Goal: Transaction & Acquisition: Purchase product/service

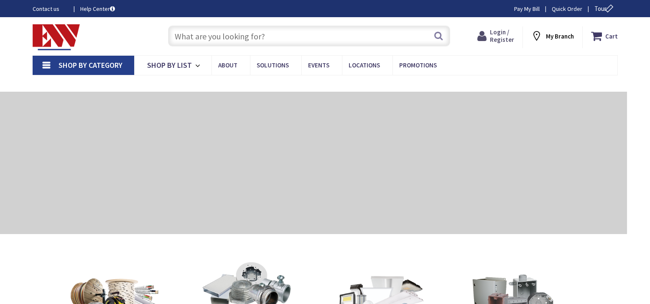
click at [499, 32] on span "Login / Register" at bounding box center [502, 35] width 24 height 15
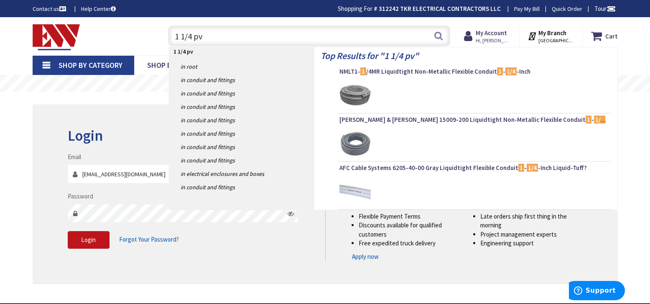
type input "1 1/4 pvc"
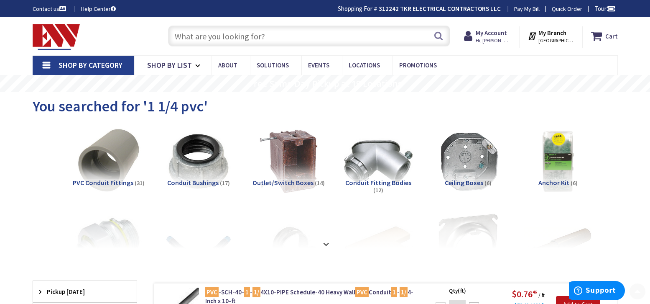
click at [228, 43] on input "text" at bounding box center [309, 36] width 282 height 21
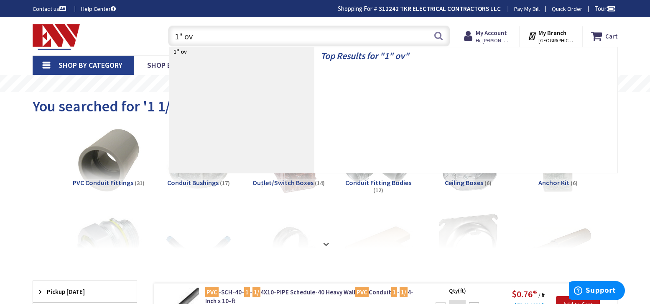
type input "1" ovc"
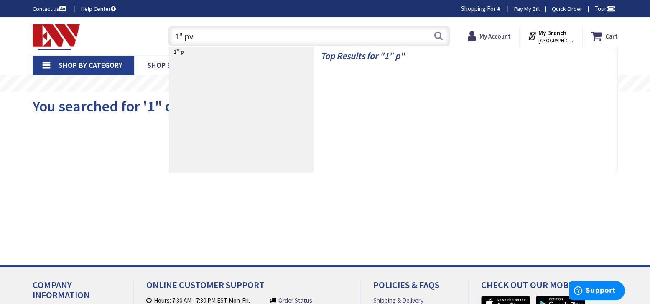
type input "1" pvc"
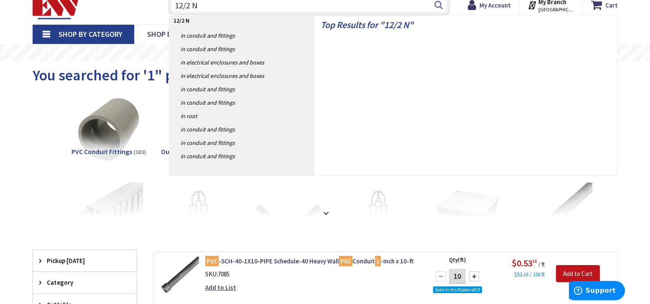
type input "12/2 NM"
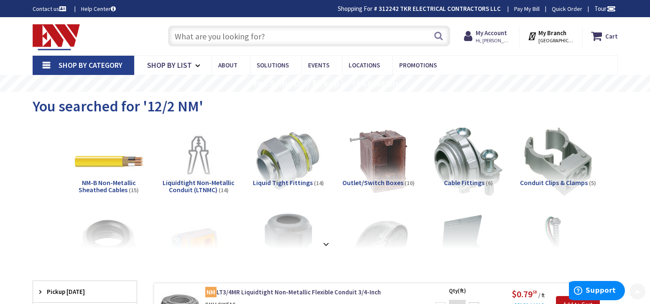
click at [252, 36] on input "text" at bounding box center [309, 36] width 282 height 21
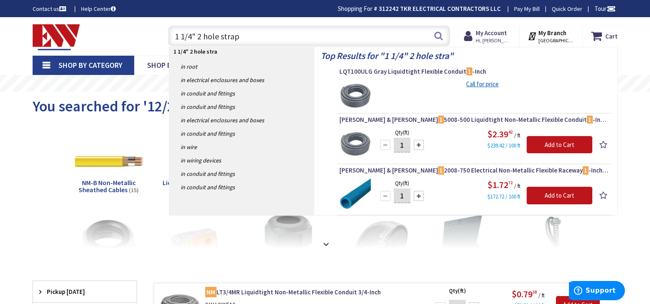
type input "1 1/4" 2 hole straps"
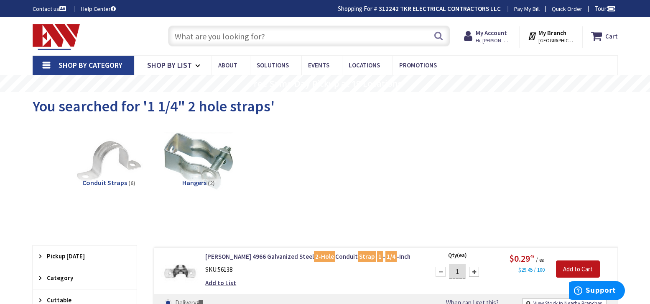
click at [258, 40] on input "text" at bounding box center [309, 36] width 282 height 21
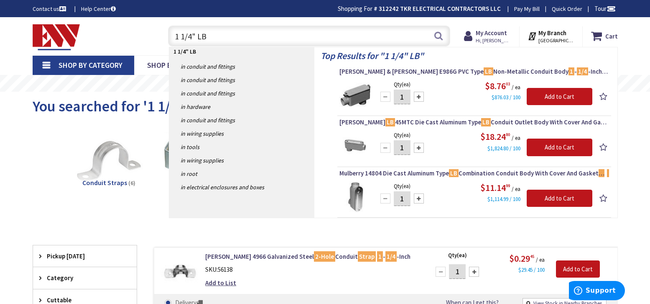
type input "1 1/4" LB"
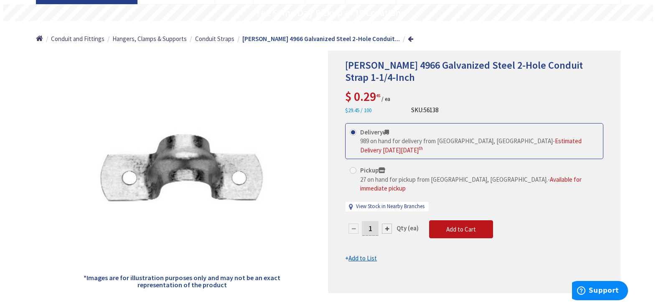
scroll to position [84, 0]
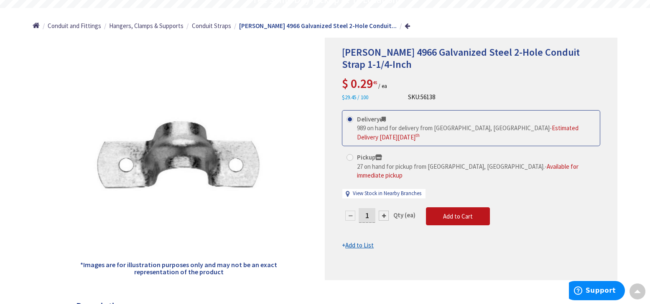
drag, startPoint x: 373, startPoint y: 206, endPoint x: 347, endPoint y: 206, distance: 25.9
click at [348, 207] on div "1" at bounding box center [367, 215] width 50 height 17
type input "30"
click at [352, 157] on div "Delivery 989 on hand for delivery from Middletown, CT - Estimated Delivery on W…" at bounding box center [471, 158] width 258 height 97
click at [350, 154] on span at bounding box center [350, 157] width 7 height 7
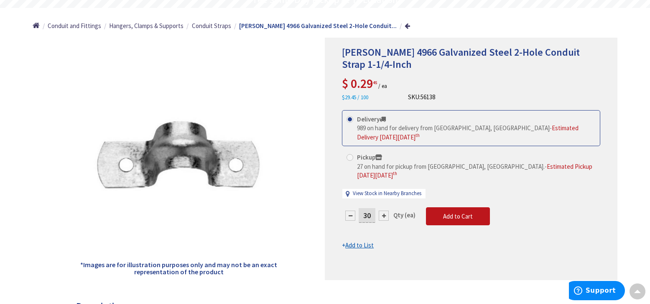
click at [350, 154] on input "Pickup 27 on hand for pickup from Norwich, CT. - Estimated Pickup on Wednesday,…" at bounding box center [351, 156] width 5 height 5
radio input "true"
click at [455, 207] on button "Add to Cart" at bounding box center [458, 216] width 64 height 18
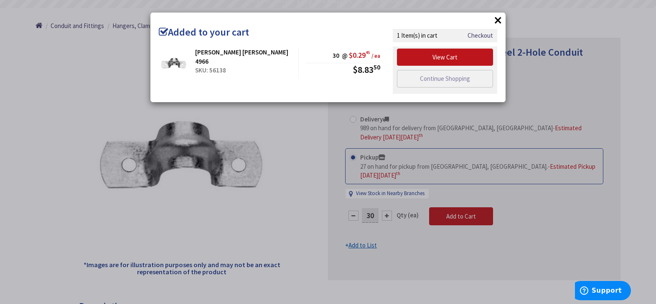
click at [499, 21] on button "×" at bounding box center [498, 20] width 13 height 13
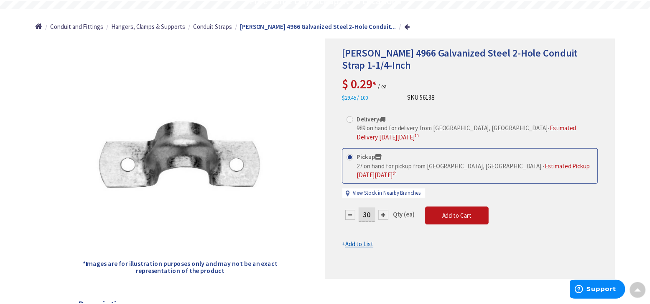
scroll to position [0, 0]
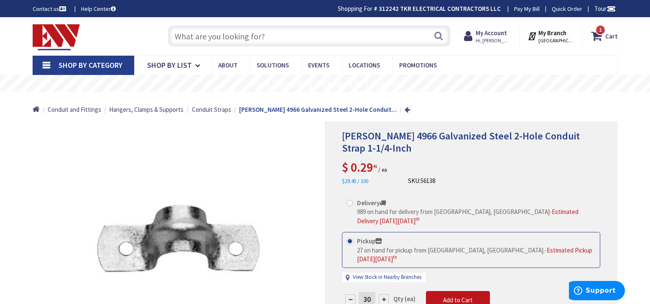
click at [250, 36] on input "text" at bounding box center [309, 36] width 282 height 21
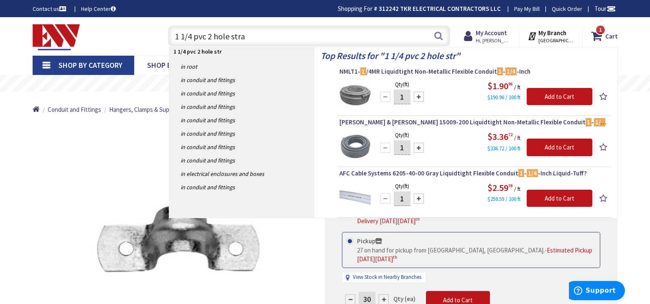
type input "1 1/4 pvc 2 hole strap"
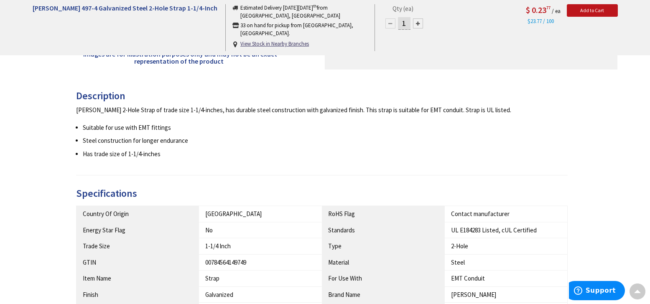
scroll to position [293, 0]
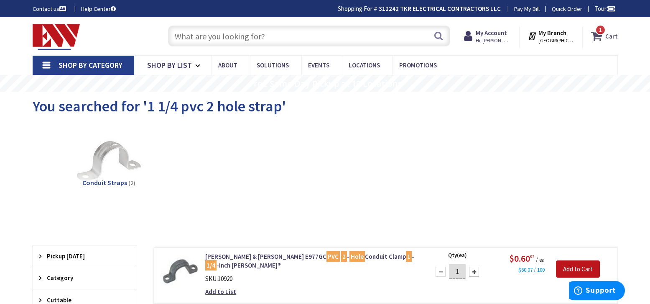
click at [608, 36] on strong "Cart" at bounding box center [611, 35] width 13 height 15
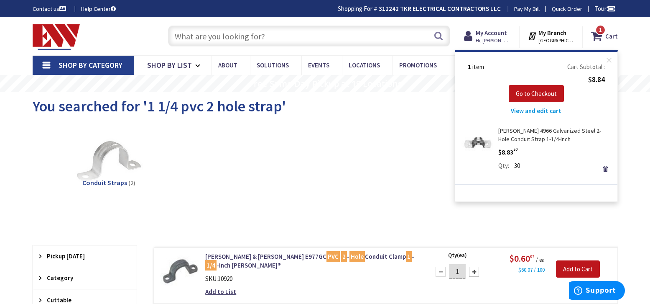
click at [516, 136] on link "[PERSON_NAME] 4966 Galvanized Steel 2-Hole Conduit Strap 1-1/4-Inch" at bounding box center [554, 134] width 113 height 17
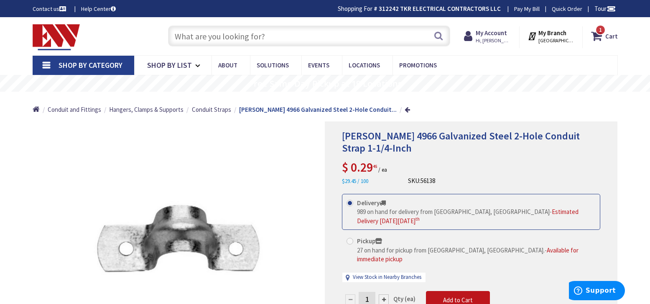
click at [269, 34] on input "text" at bounding box center [309, 36] width 282 height 21
type input "ground rod"
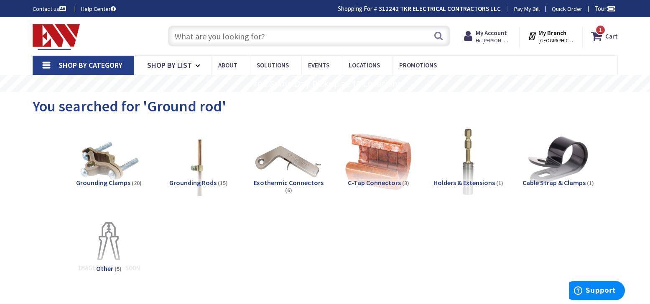
click at [201, 36] on input "text" at bounding box center [309, 36] width 282 height 21
paste input "1 1/4" PVC O-RING EXPANSION JOINT SCEPTER"
type input "1 1/4" PVC O-RING EXPANSION JOINT SCEPTER"
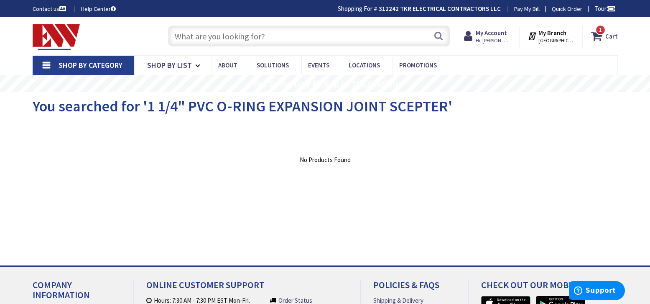
paste input "1 1/4" PVC O-RING EXPANSION JOINT SCEPTER"
drag, startPoint x: 238, startPoint y: 36, endPoint x: 213, endPoint y: 38, distance: 25.2
click at [213, 38] on input "1 1/4" PVC O-RING EXPANSION JOINT SCEPTER" at bounding box center [309, 36] width 282 height 21
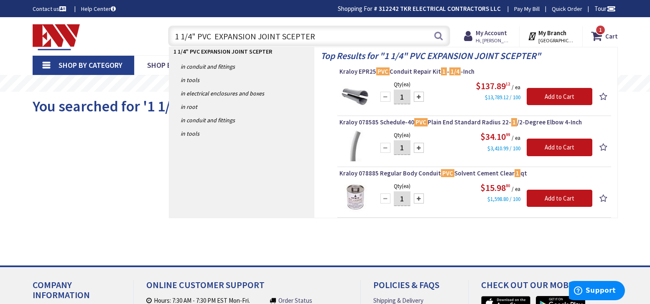
drag, startPoint x: 319, startPoint y: 35, endPoint x: 256, endPoint y: 35, distance: 62.7
click at [256, 35] on input "1 1/4" PVC EXPANSION JOINT SCEPTER" at bounding box center [309, 36] width 282 height 21
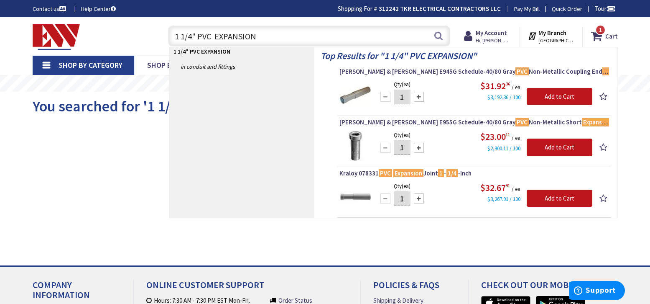
drag, startPoint x: 278, startPoint y: 36, endPoint x: 214, endPoint y: 38, distance: 64.4
click at [214, 38] on input "1 1/4" PVC EXPANSION" at bounding box center [309, 36] width 282 height 21
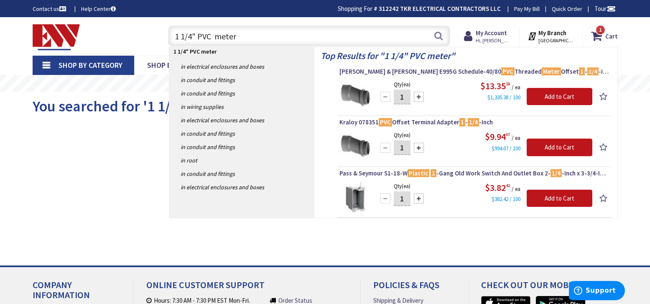
drag, startPoint x: 273, startPoint y: 31, endPoint x: 141, endPoint y: 23, distance: 131.5
click at [141, 23] on div "Toggle Nav 1 1/4" PVC meter 1 1/4" PVC meter Search 1 1 1 items Cart My Cart 1" at bounding box center [325, 36] width 598 height 28
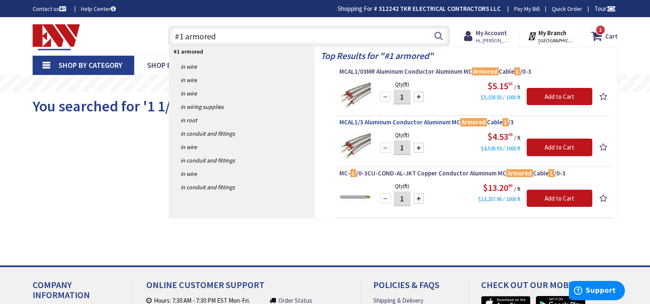
type input "#1 armored"
click at [434, 121] on span "MCAL1/3 Aluminum Conductor Aluminum MC Armored Cable 1 /3" at bounding box center [474, 122] width 270 height 8
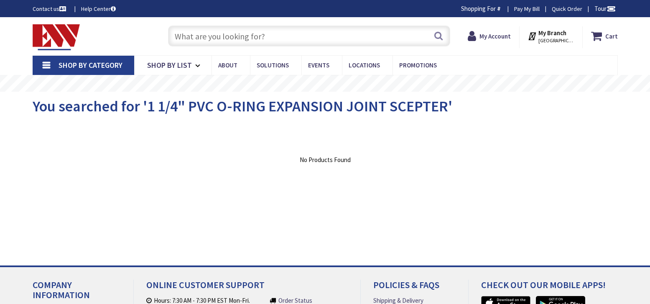
click at [254, 155] on p "No Products Found" at bounding box center [325, 159] width 585 height 9
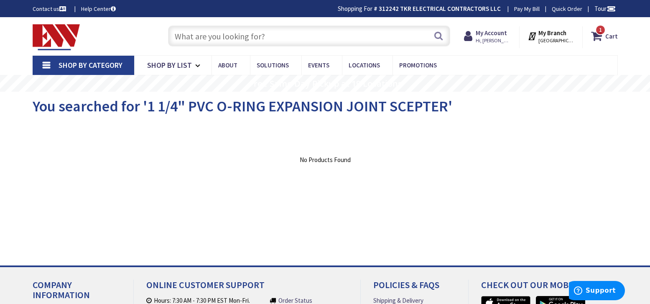
click at [245, 41] on input "text" at bounding box center [309, 36] width 282 height 21
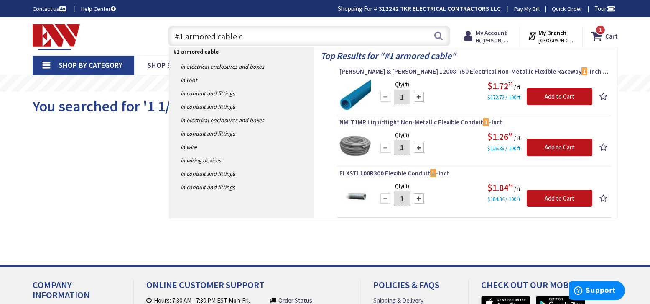
type input "#1 armored cable cu"
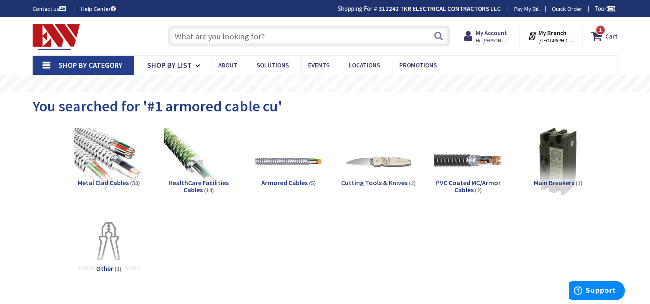
click at [229, 39] on input "text" at bounding box center [309, 36] width 282 height 21
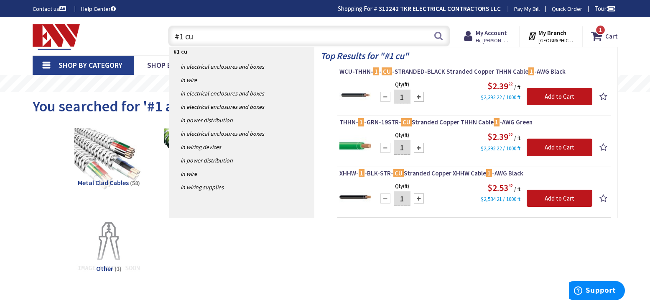
click at [182, 36] on input "#1 cu" at bounding box center [309, 36] width 282 height 21
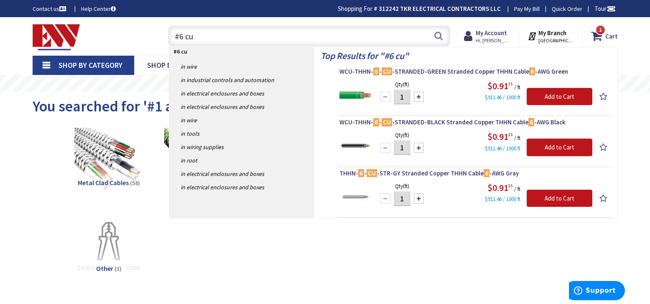
drag, startPoint x: 208, startPoint y: 38, endPoint x: 168, endPoint y: 29, distance: 40.7
click at [168, 29] on input "#6 cu" at bounding box center [309, 36] width 282 height 21
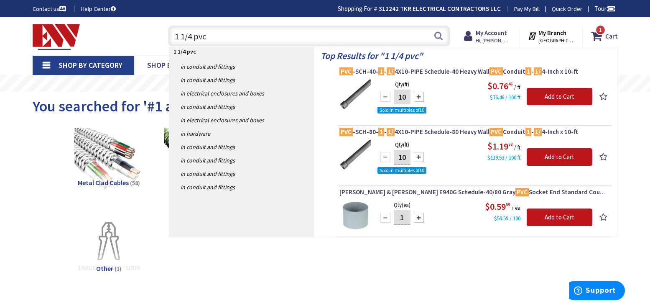
type input "1 1/4 pvc"
